Goal: Transaction & Acquisition: Book appointment/travel/reservation

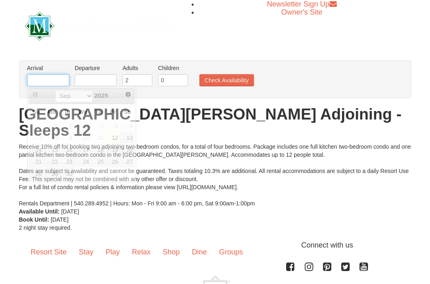
click at [56, 80] on input "text" at bounding box center [48, 80] width 42 height 12
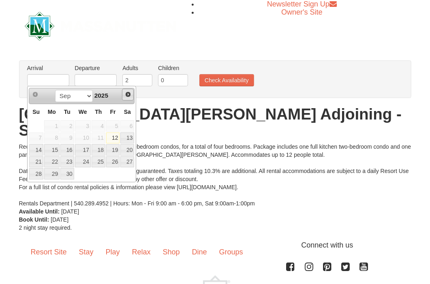
click at [124, 94] on link "Next" at bounding box center [128, 95] width 12 height 12
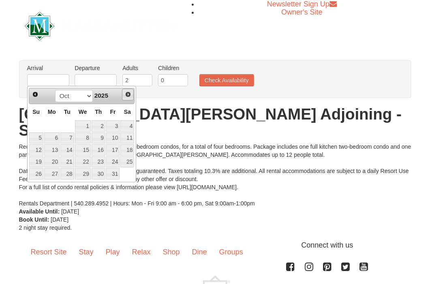
click at [124, 94] on link "Next" at bounding box center [128, 95] width 12 height 12
click at [35, 94] on span "Prev" at bounding box center [35, 94] width 6 height 6
click at [116, 161] on link "24" at bounding box center [113, 161] width 14 height 11
type input "[DATE]"
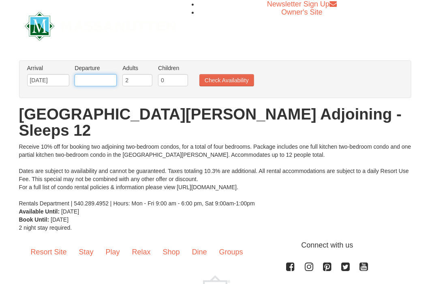
click at [91, 80] on input "text" at bounding box center [96, 80] width 42 height 12
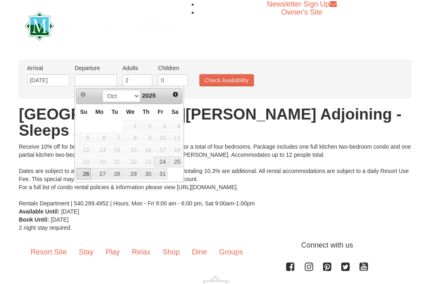
click at [87, 174] on link "26" at bounding box center [84, 173] width 14 height 11
type input "[DATE]"
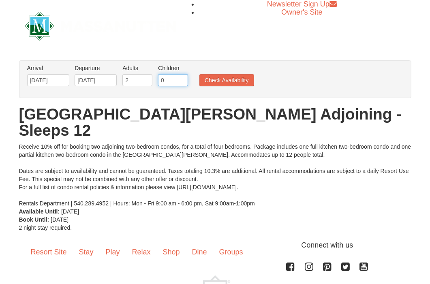
click at [164, 79] on input "0" at bounding box center [173, 80] width 30 height 12
click at [181, 78] on input "1" at bounding box center [173, 80] width 30 height 12
type input "2"
click at [181, 78] on input "2" at bounding box center [173, 80] width 30 height 12
click at [215, 81] on button "Check Availability" at bounding box center [226, 80] width 55 height 12
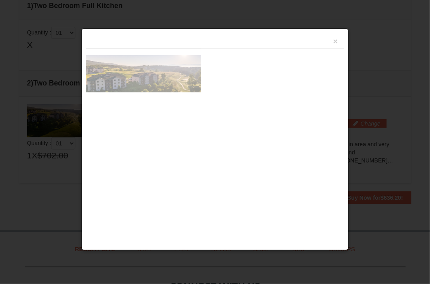
scroll to position [247, 0]
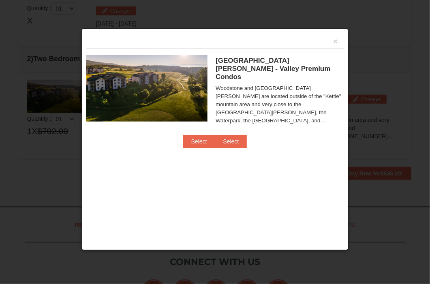
click at [336, 113] on div "Woodstone and Woodstone Casa de Campo are located outside of the "Kettle" mount…" at bounding box center [280, 104] width 128 height 41
click at [215, 137] on button "Select" at bounding box center [199, 141] width 32 height 13
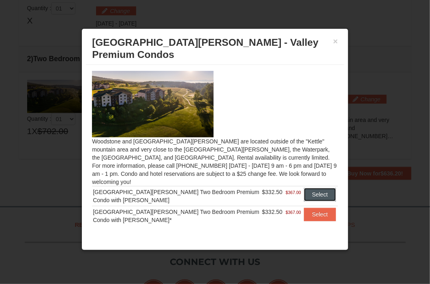
click at [325, 188] on button "Select" at bounding box center [320, 194] width 32 height 13
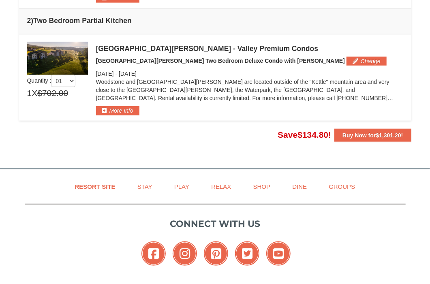
scroll to position [288, 0]
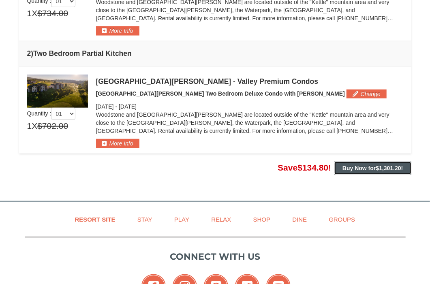
click at [364, 165] on strong "Buy Now for $1,301.20 !" at bounding box center [372, 168] width 60 height 6
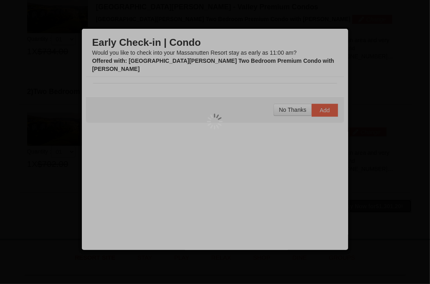
scroll to position [249, 0]
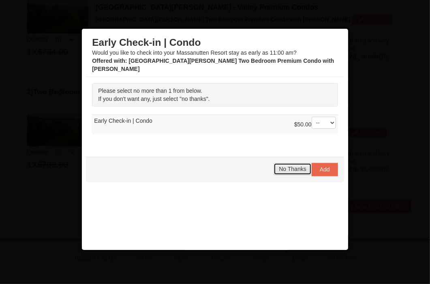
click at [288, 166] on span "No Thanks" at bounding box center [292, 169] width 27 height 6
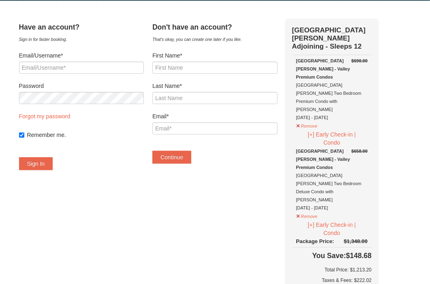
scroll to position [81, 0]
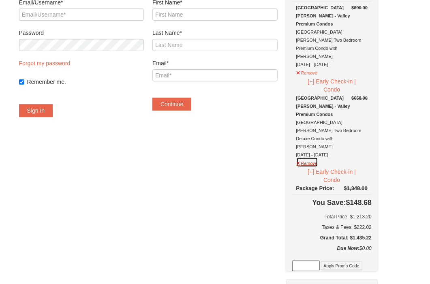
click at [314, 157] on button "Remove" at bounding box center [307, 162] width 22 height 10
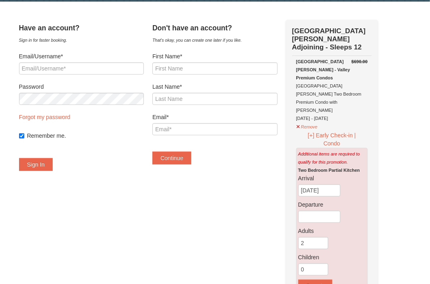
scroll to position [0, 0]
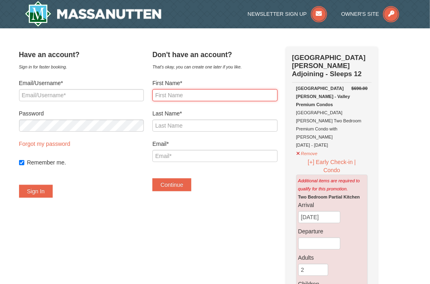
click at [184, 98] on input "First Name*" at bounding box center [214, 95] width 125 height 12
